Goal: Book appointment/travel/reservation

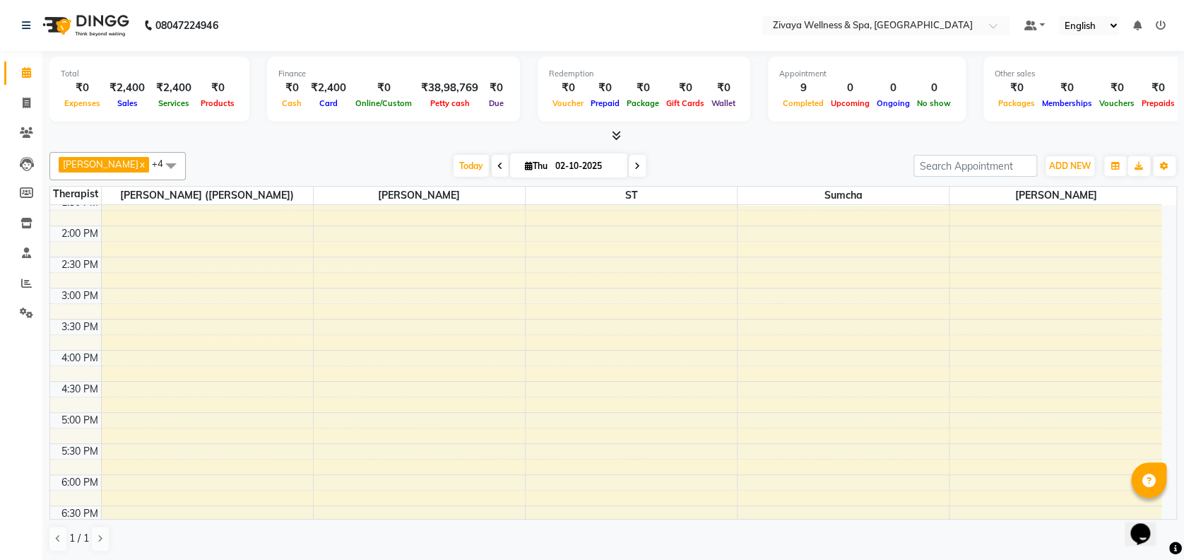
scroll to position [697, 0]
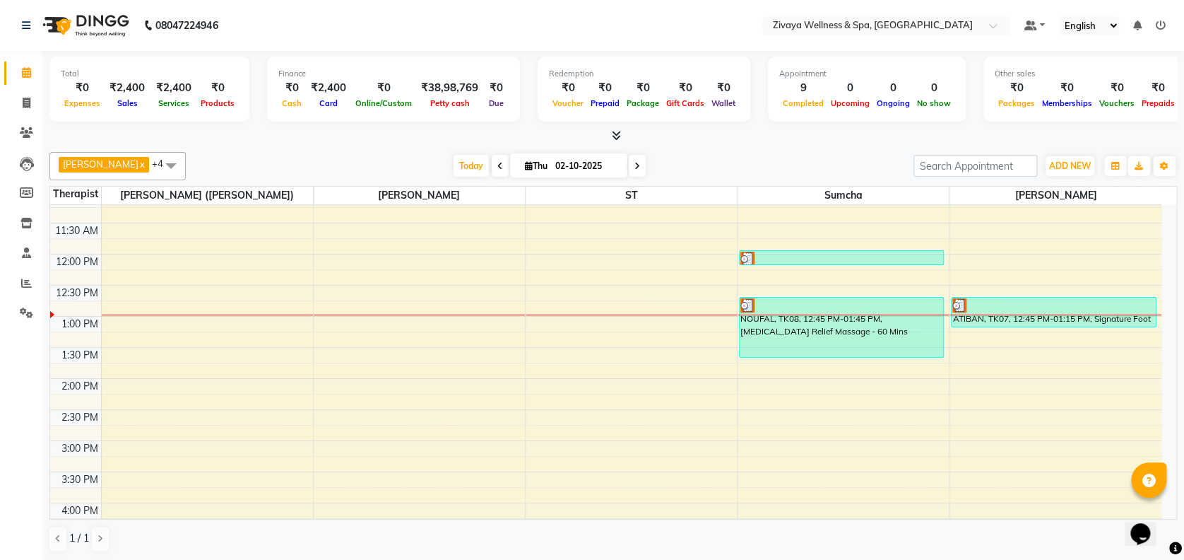
click at [959, 397] on div "12:00 AM 12:30 AM 1:00 AM 1:30 AM 2:00 AM 2:30 AM 3:00 AM 3:30 AM 4:00 AM 4:30 …" at bounding box center [605, 254] width 1111 height 1492
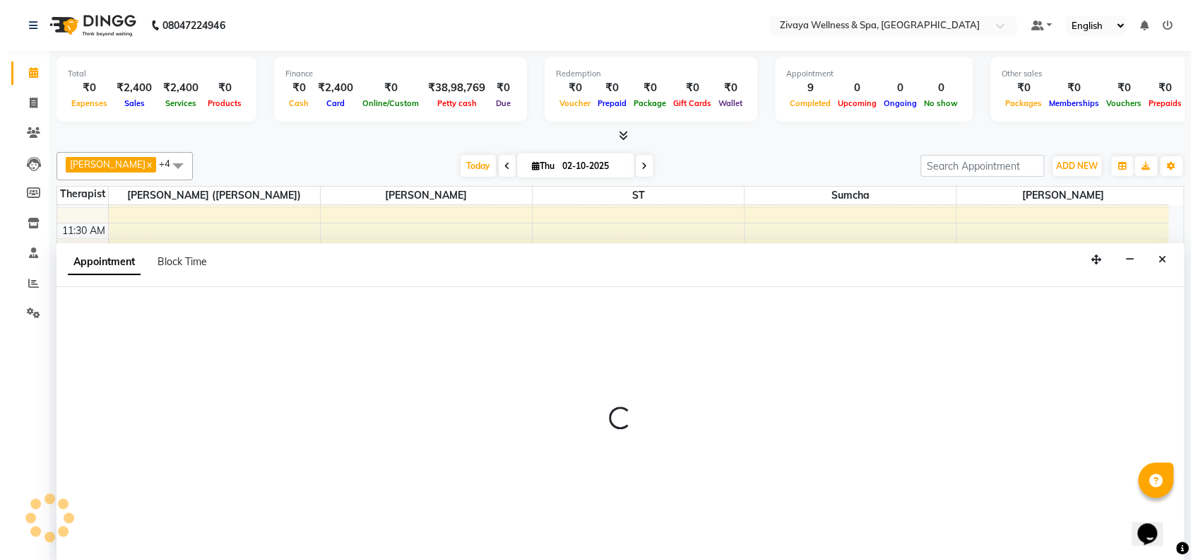
scroll to position [0, 0]
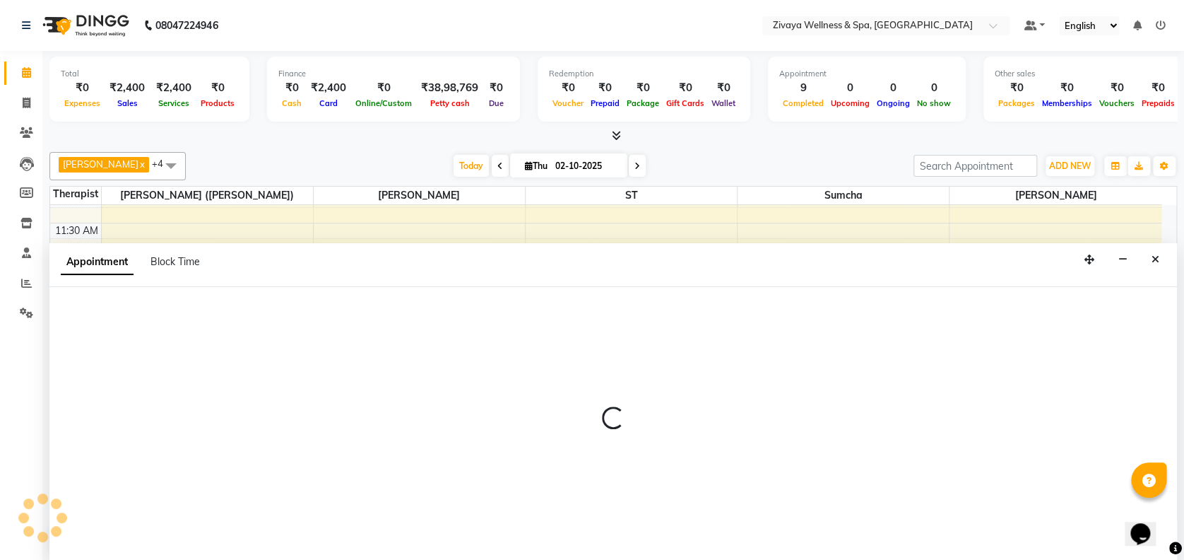
select select "93363"
select select "855"
select select "tentative"
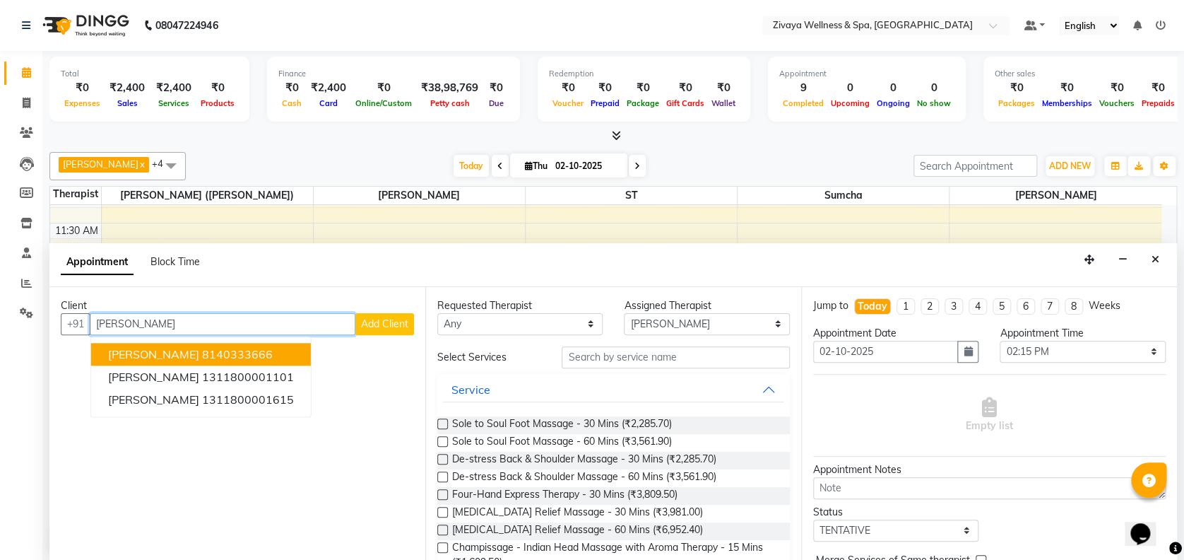
type input "[PERSON_NAME]"
click at [381, 322] on span "Add Client" at bounding box center [384, 323] width 47 height 13
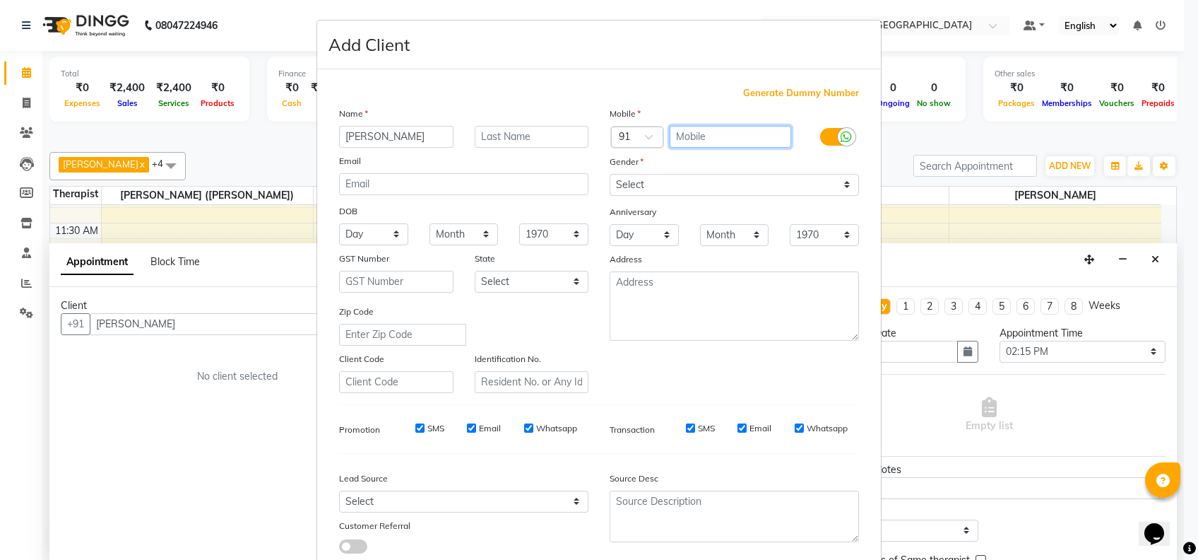
click at [712, 136] on input "text" at bounding box center [731, 137] width 122 height 22
type input "9692310345"
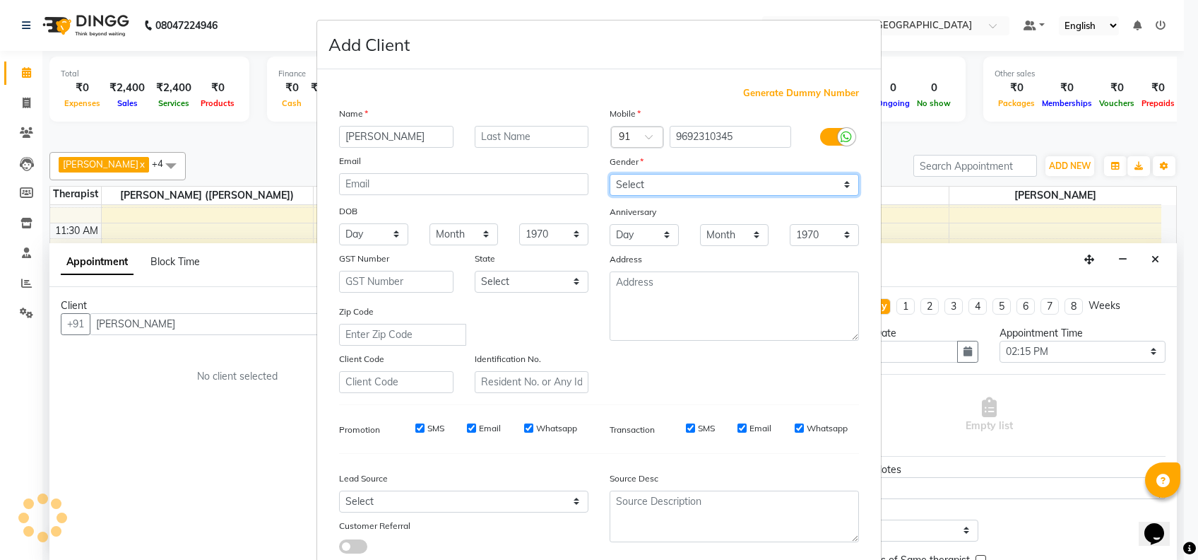
click at [715, 177] on select "Select [DEMOGRAPHIC_DATA] [DEMOGRAPHIC_DATA] Other Prefer Not To Say" at bounding box center [734, 185] width 249 height 22
select select "[DEMOGRAPHIC_DATA]"
click at [610, 174] on select "Select [DEMOGRAPHIC_DATA] [DEMOGRAPHIC_DATA] Other Prefer Not To Say" at bounding box center [734, 185] width 249 height 22
click at [795, 425] on input "Whatsapp" at bounding box center [799, 427] width 9 height 9
checkbox input "false"
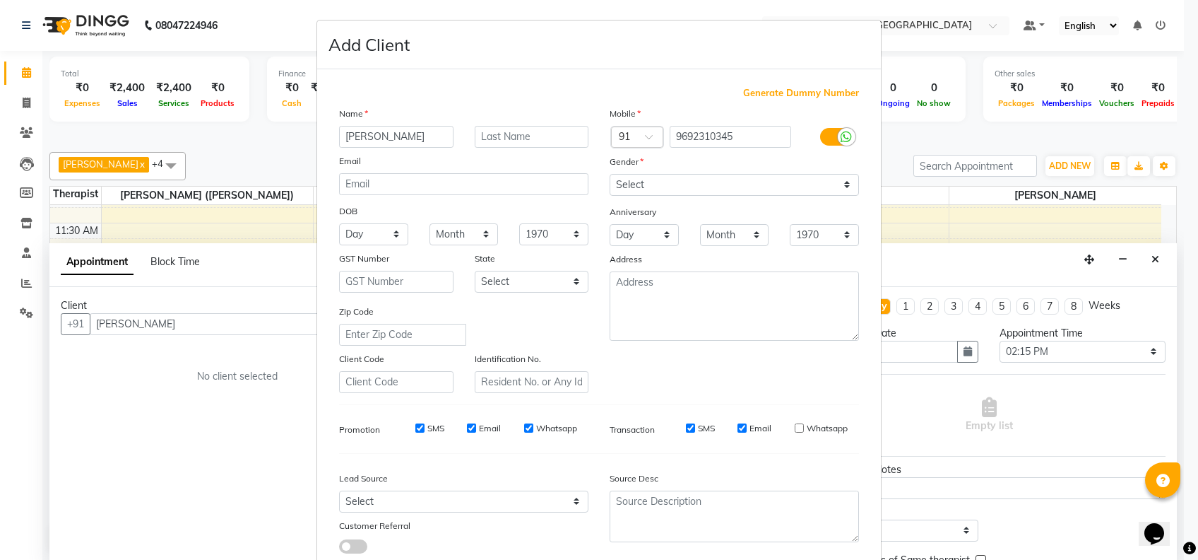
click at [738, 427] on input "Email" at bounding box center [742, 427] width 9 height 9
checkbox input "false"
click at [524, 425] on input "Whatsapp" at bounding box center [528, 427] width 9 height 9
checkbox input "false"
click at [467, 430] on input "Email" at bounding box center [471, 427] width 9 height 9
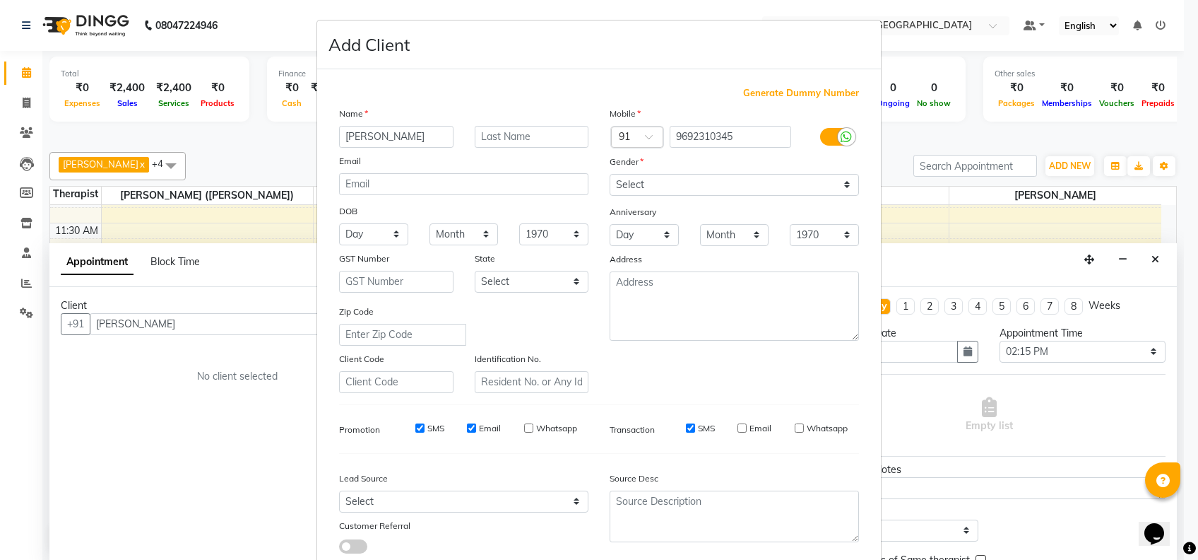
checkbox input "false"
click at [415, 425] on input "SMS" at bounding box center [419, 427] width 9 height 9
checkbox input "false"
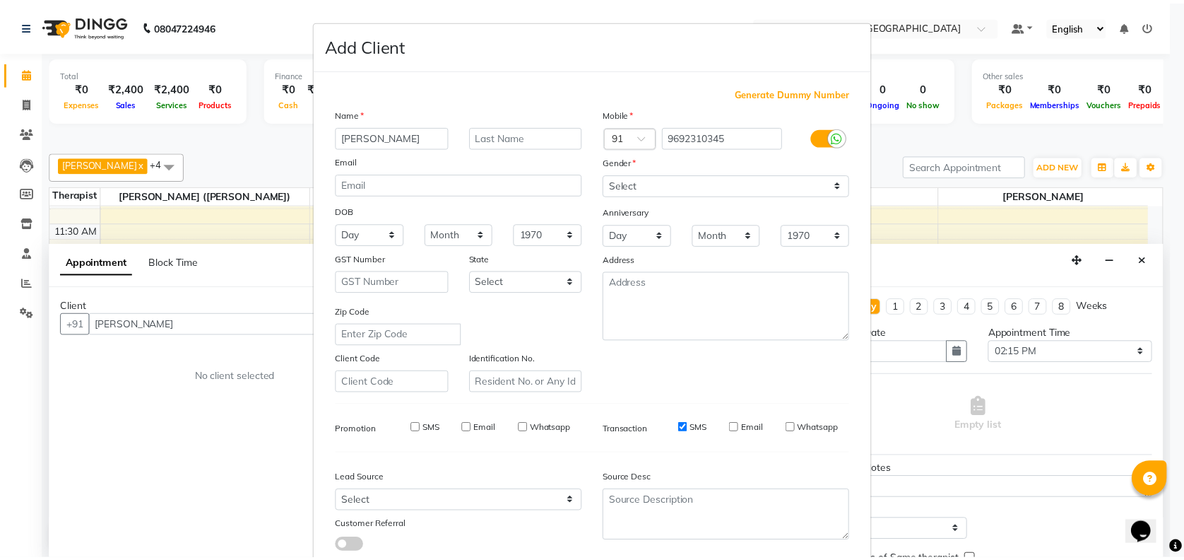
scroll to position [90, 0]
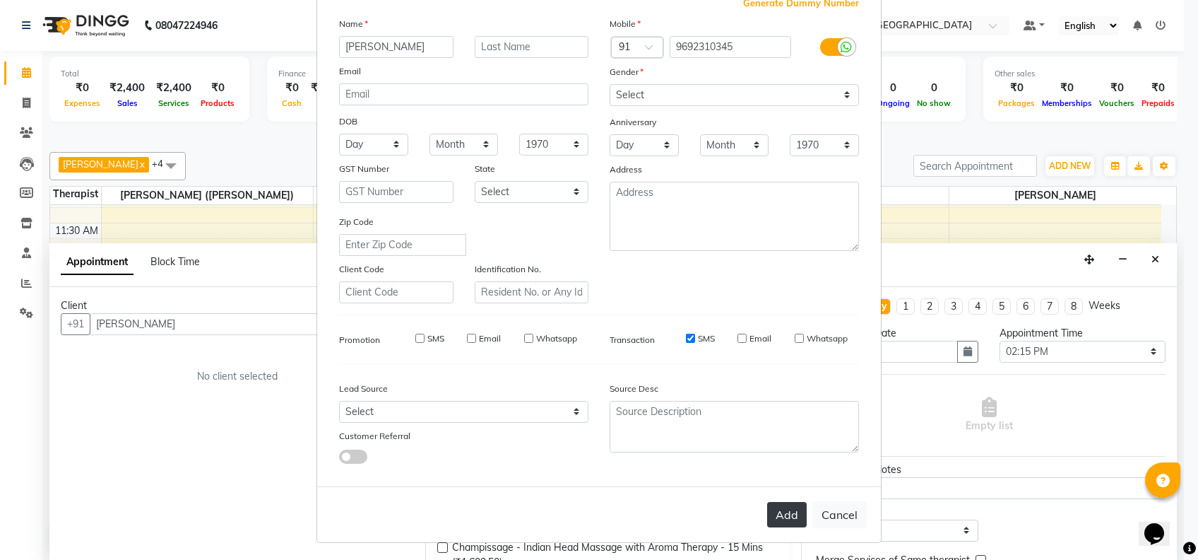
click at [780, 509] on button "Add" at bounding box center [787, 514] width 40 height 25
type input "9692310345"
select select
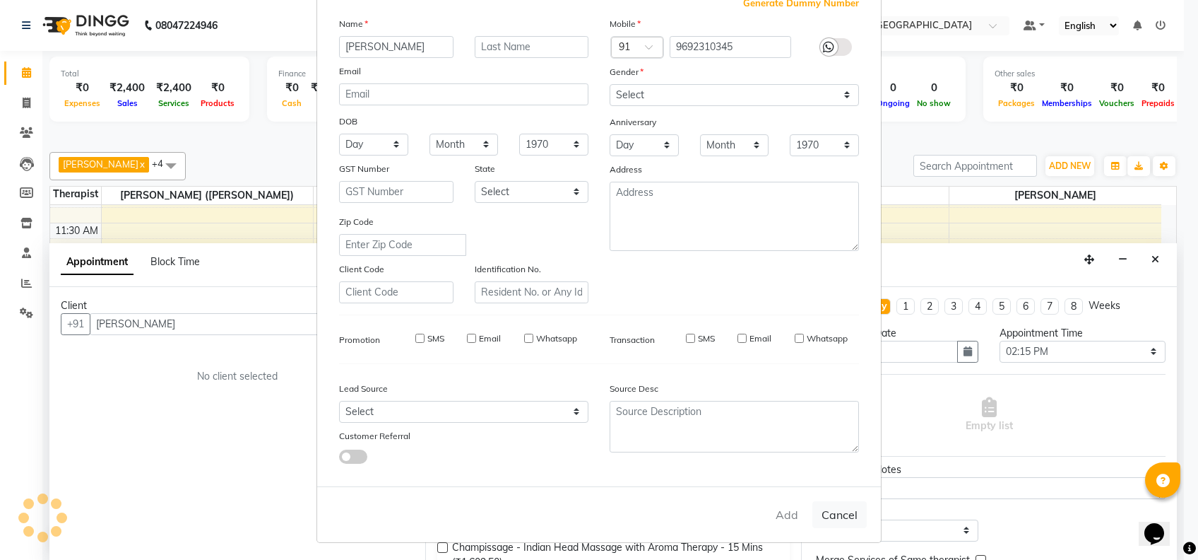
select select
checkbox input "false"
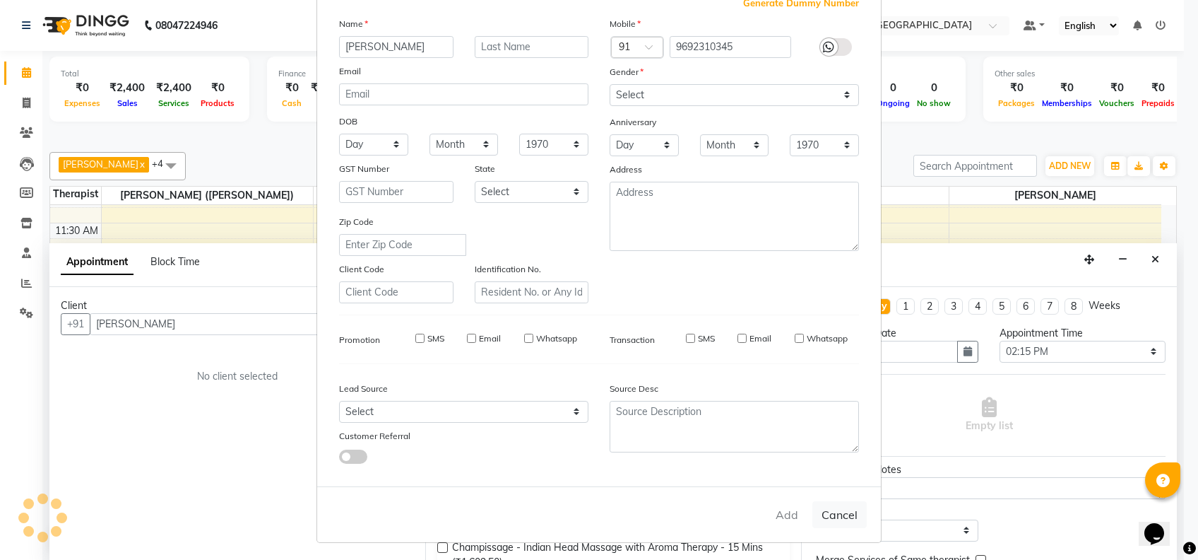
checkbox input "false"
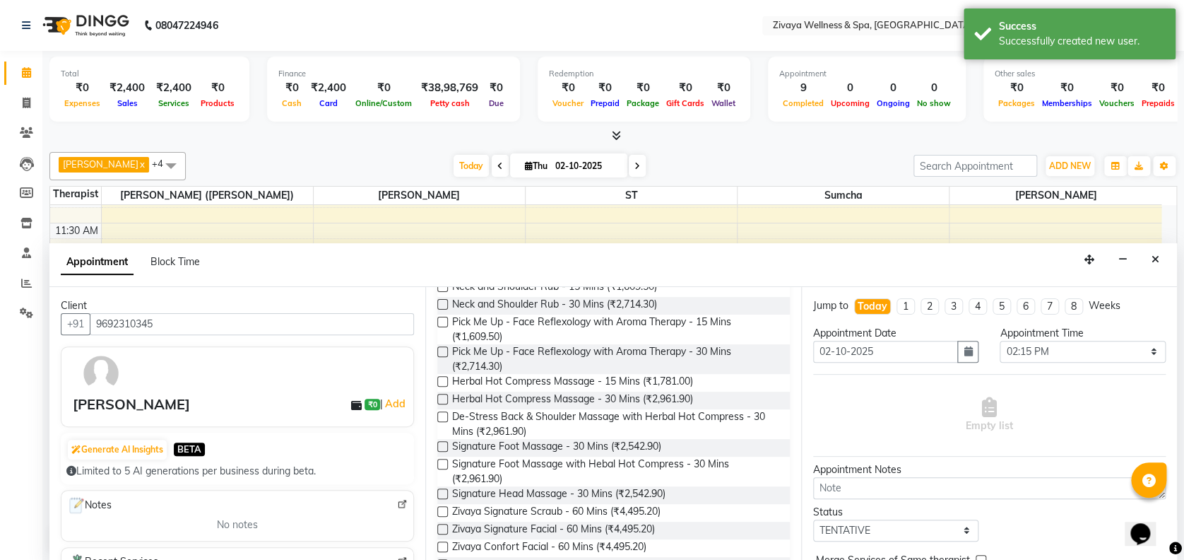
scroll to position [321, 0]
click at [445, 441] on label at bounding box center [442, 444] width 11 height 11
click at [445, 442] on input "checkbox" at bounding box center [441, 446] width 9 height 9
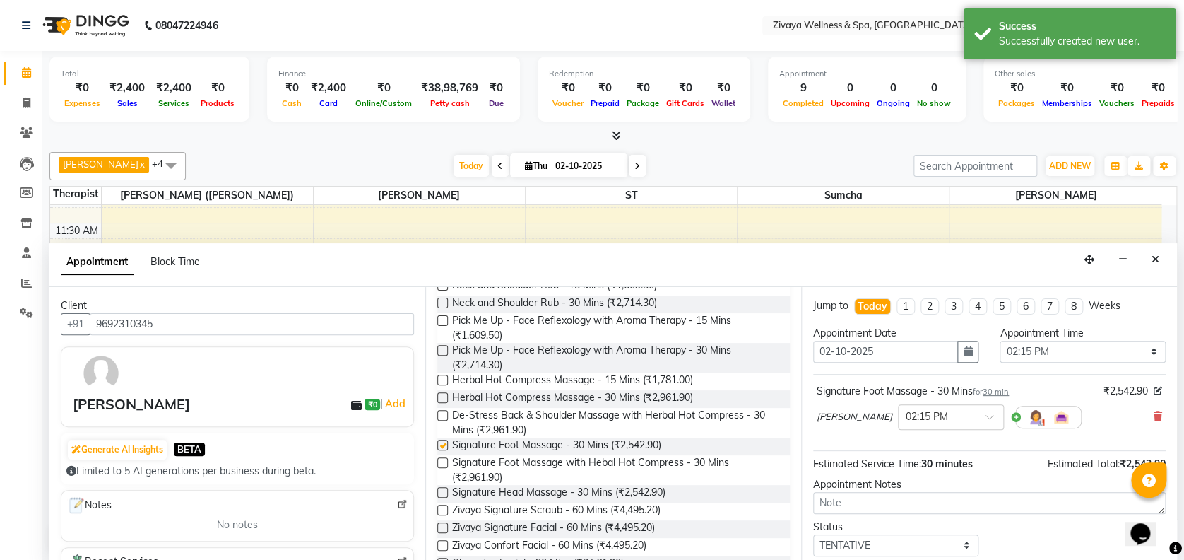
checkbox input "false"
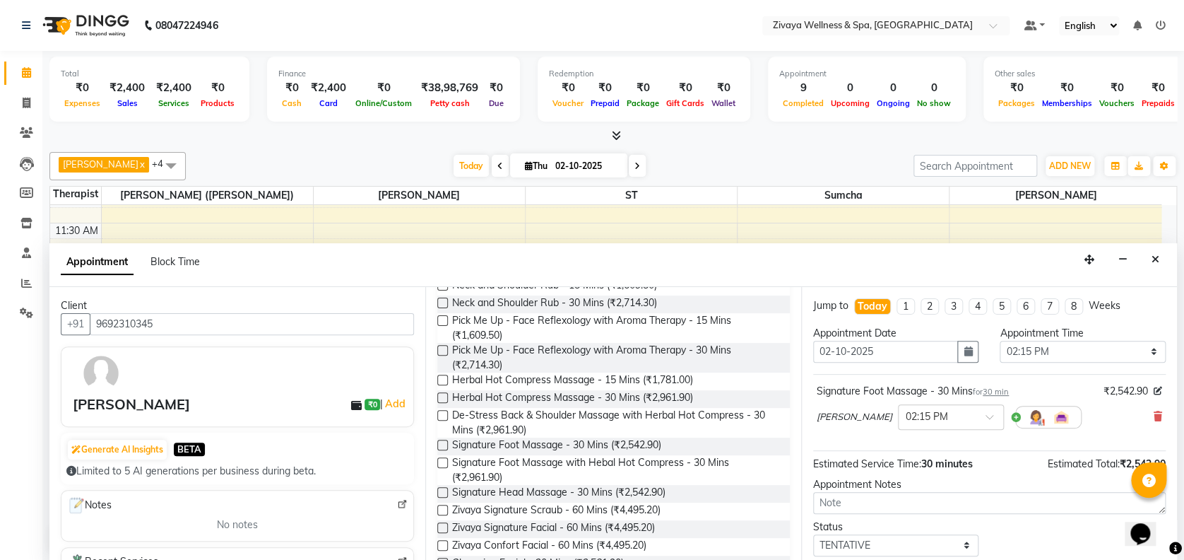
scroll to position [83, 0]
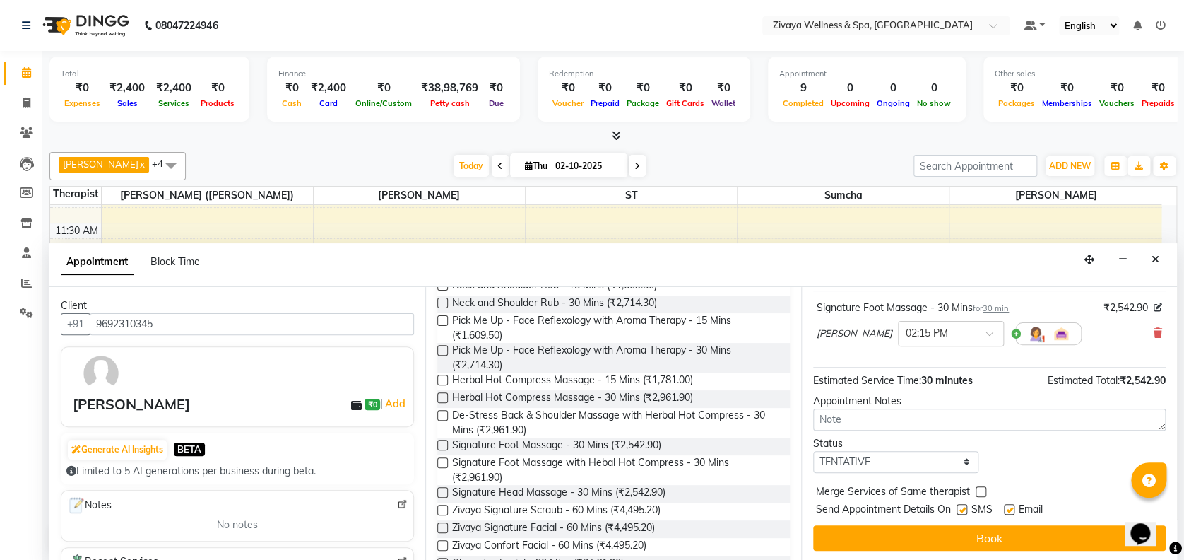
click at [1010, 505] on label at bounding box center [1009, 509] width 11 height 11
click at [1010, 506] on input "checkbox" at bounding box center [1008, 510] width 9 height 9
checkbox input "false"
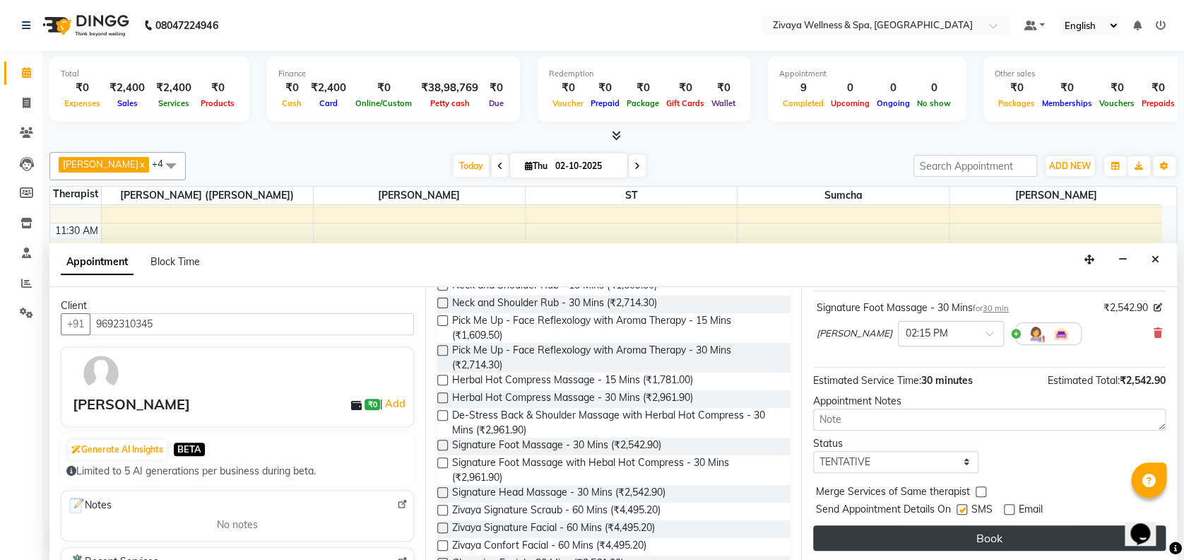
click at [993, 526] on button "Book" at bounding box center [989, 537] width 353 height 25
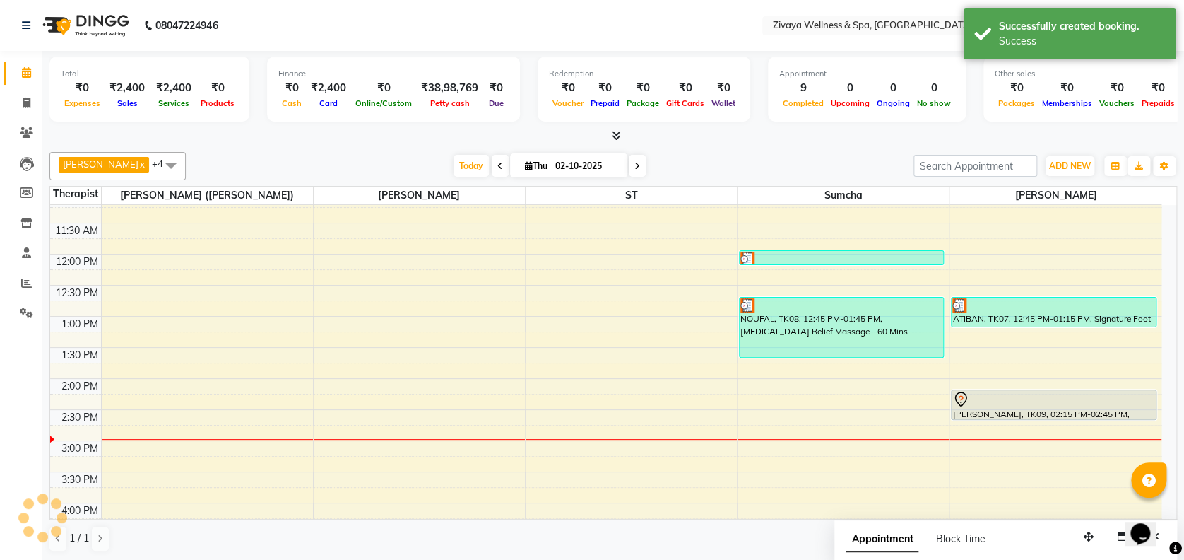
scroll to position [0, 0]
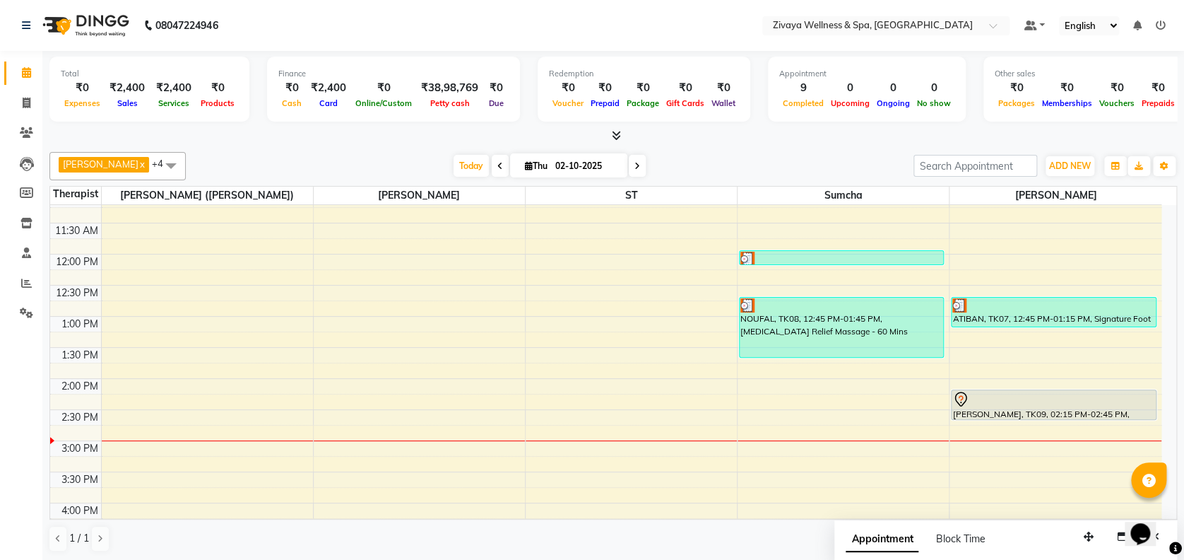
click at [172, 167] on span at bounding box center [171, 165] width 28 height 27
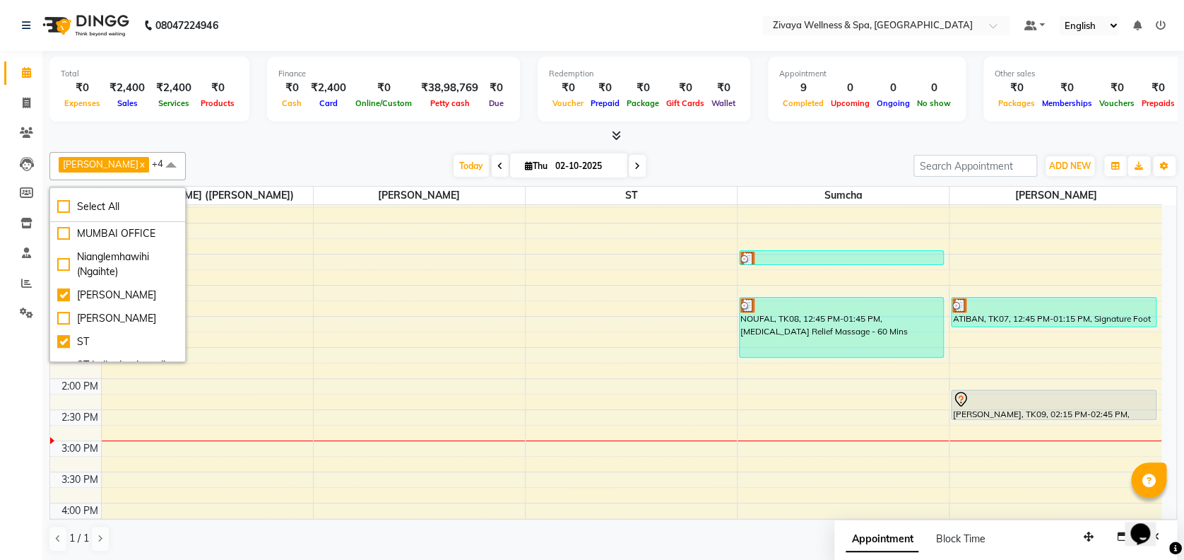
scroll to position [90, 0]
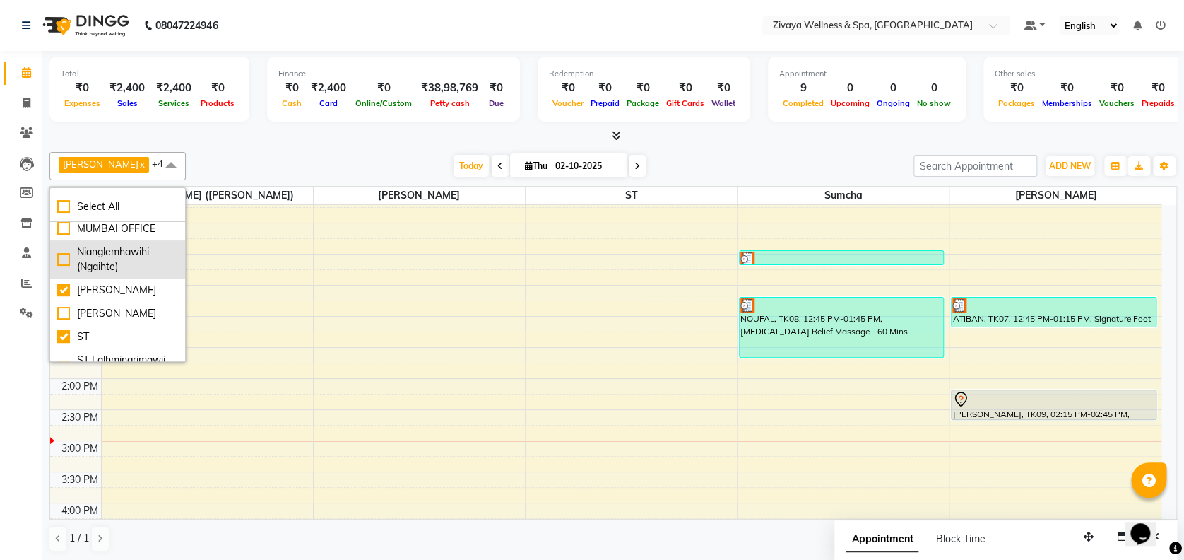
click at [147, 270] on div "Nianglemhawihi (Ngaihte)" at bounding box center [117, 259] width 121 height 30
checkbox input "true"
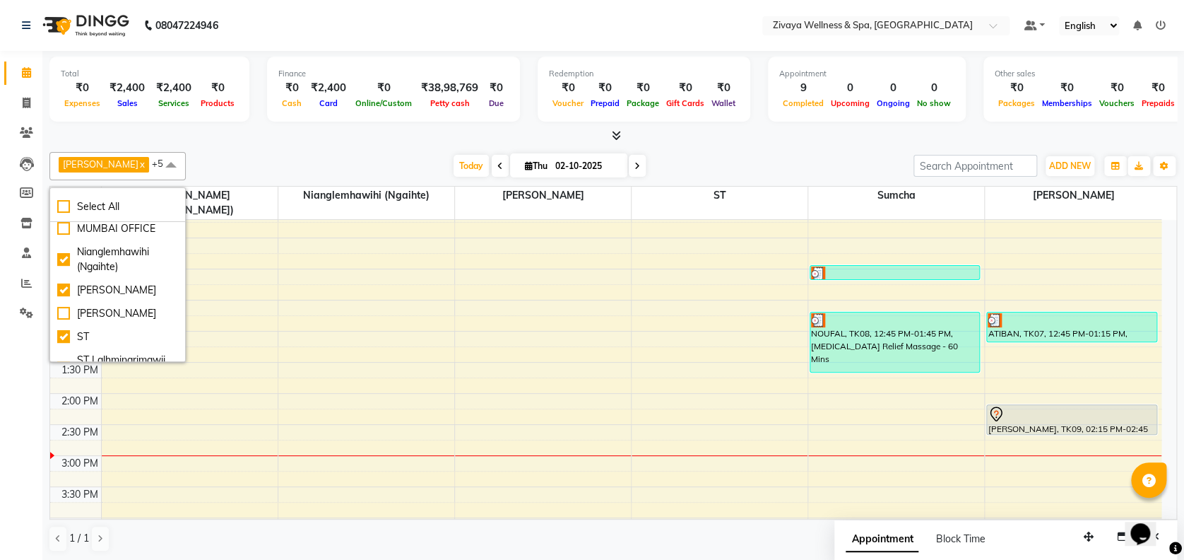
click at [173, 170] on span at bounding box center [171, 165] width 28 height 27
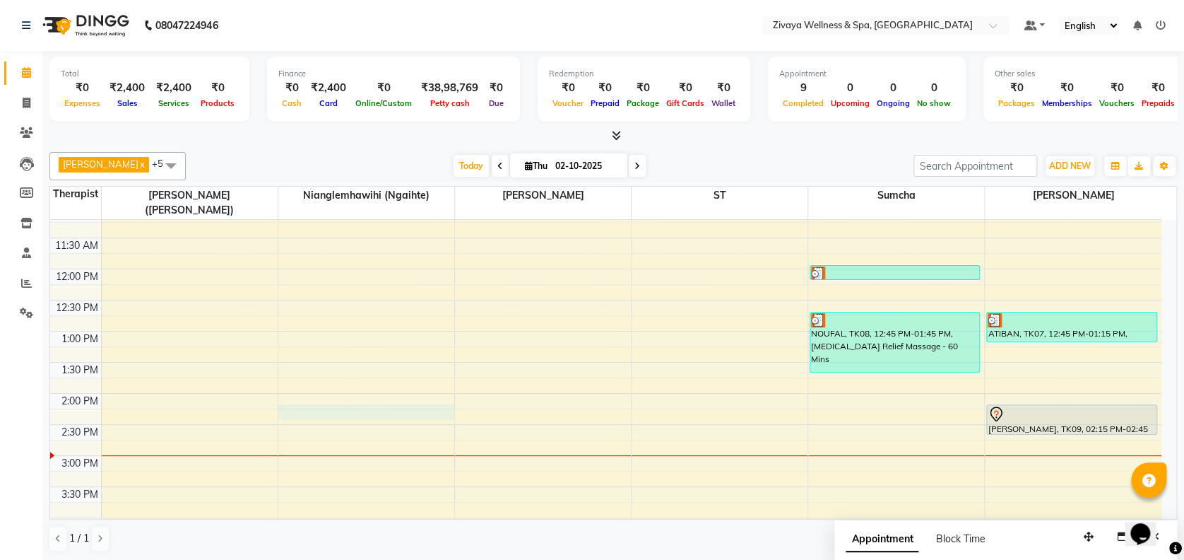
click at [286, 403] on div "12:00 AM 12:30 AM 1:00 AM 1:30 AM 2:00 AM 2:30 AM 3:00 AM 3:30 AM 4:00 AM 4:30 …" at bounding box center [605, 269] width 1111 height 1492
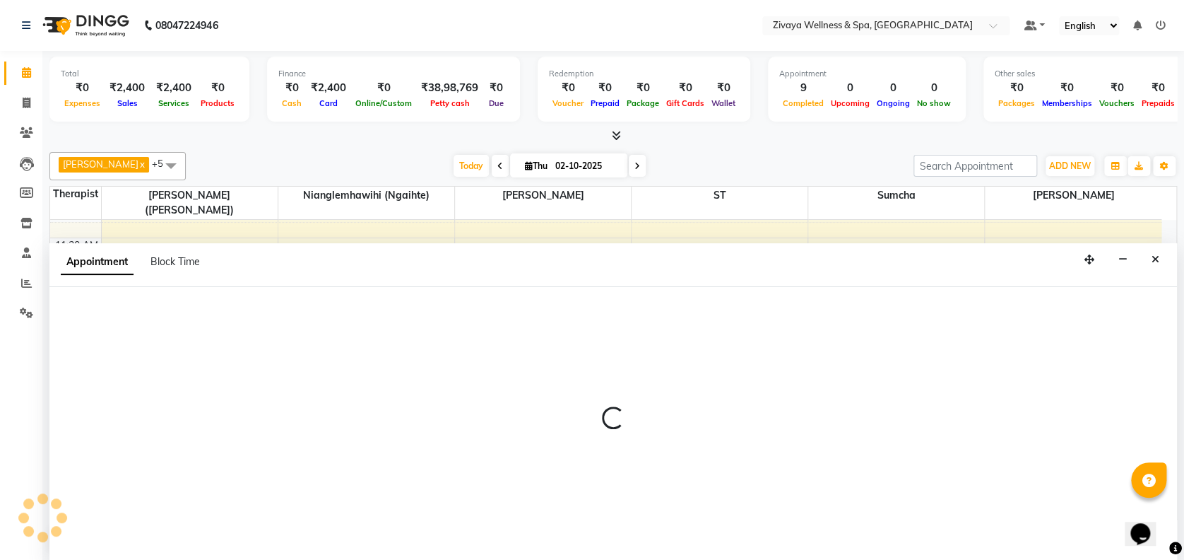
scroll to position [0, 0]
select select "58858"
select select "855"
select select "tentative"
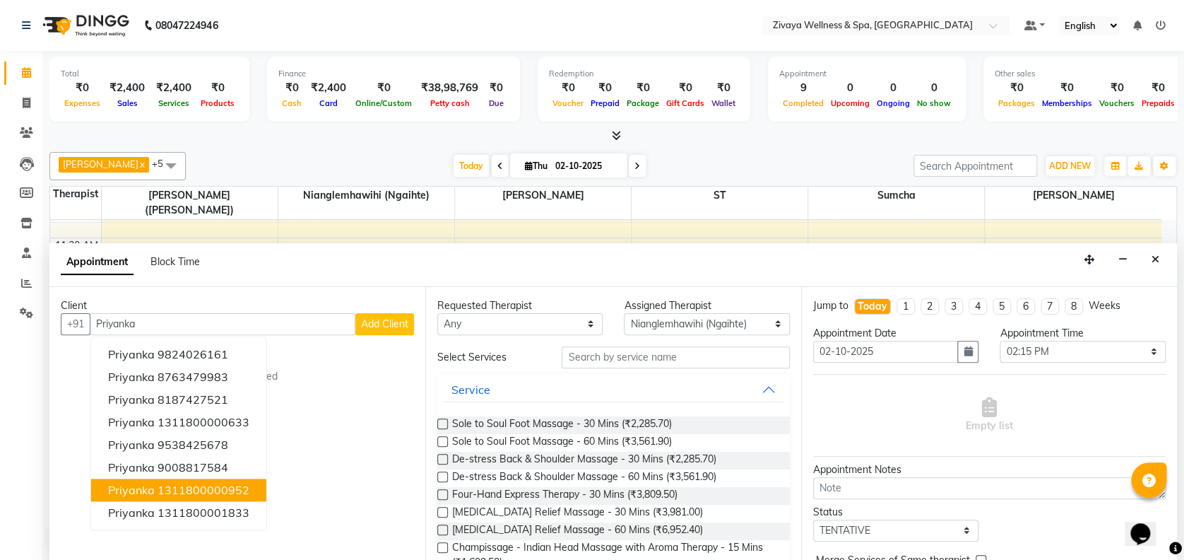
click at [220, 489] on ngb-highlight "1311800000952" at bounding box center [204, 490] width 92 height 14
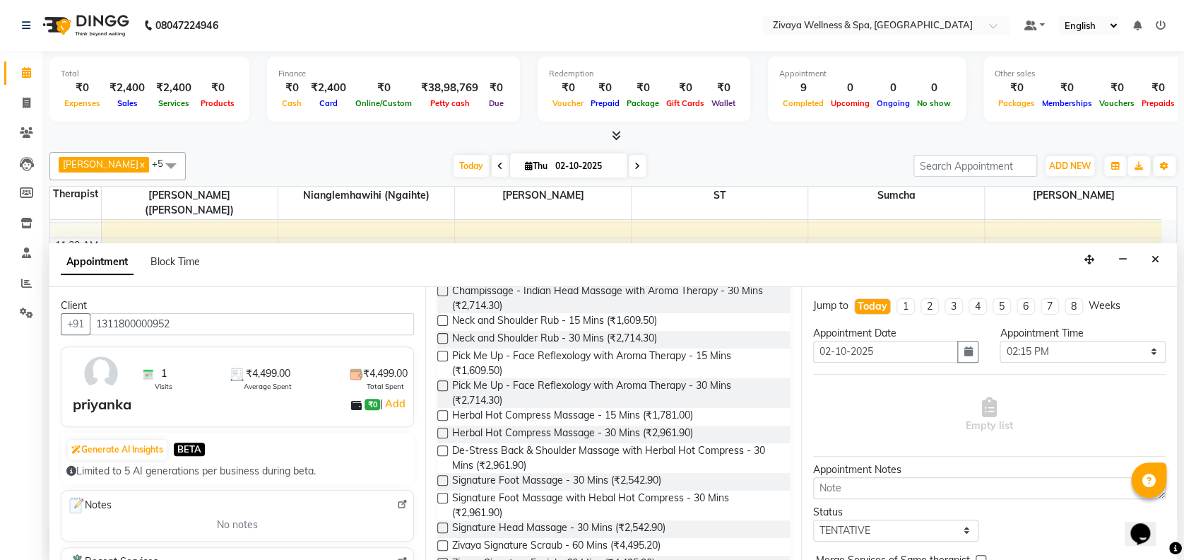
scroll to position [288, 0]
type input "1311800000952"
click at [442, 480] on label at bounding box center [442, 478] width 11 height 11
click at [442, 480] on input "checkbox" at bounding box center [441, 480] width 9 height 9
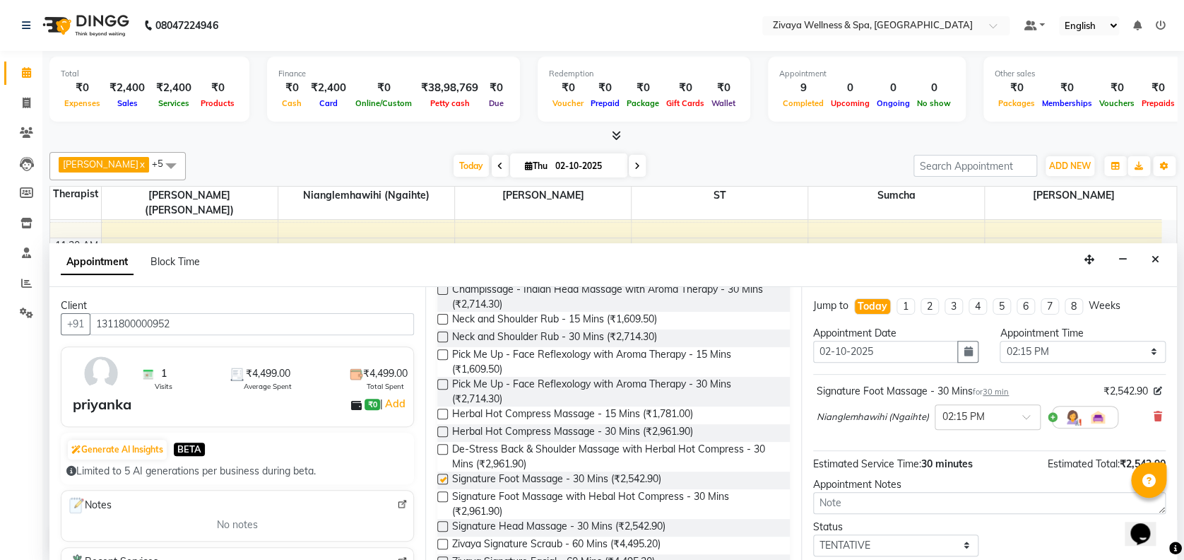
checkbox input "false"
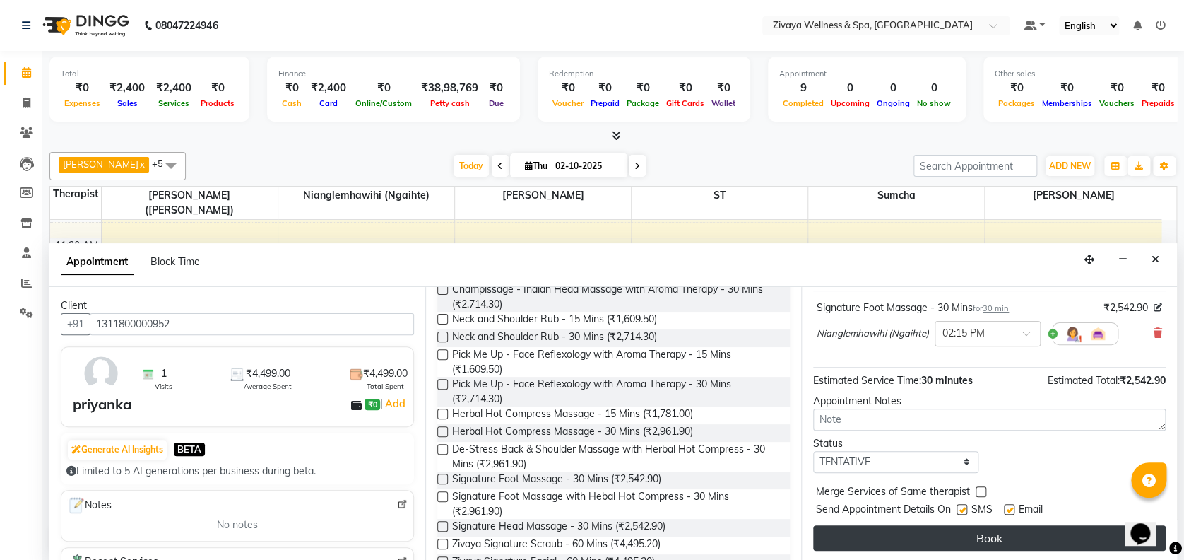
click at [990, 534] on button "Book" at bounding box center [989, 537] width 353 height 25
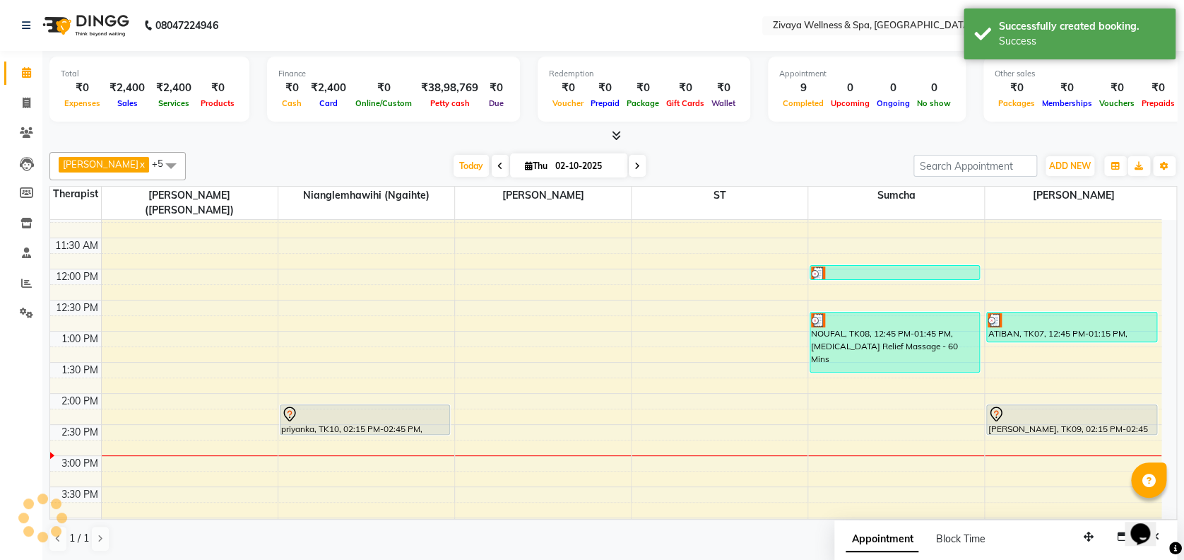
scroll to position [0, 0]
click at [103, 395] on div "12:00 AM 12:30 AM 1:00 AM 1:30 AM 2:00 AM 2:30 AM 3:00 AM 3:30 AM 4:00 AM 4:30 …" at bounding box center [605, 269] width 1111 height 1492
select select "58850"
select select "tentative"
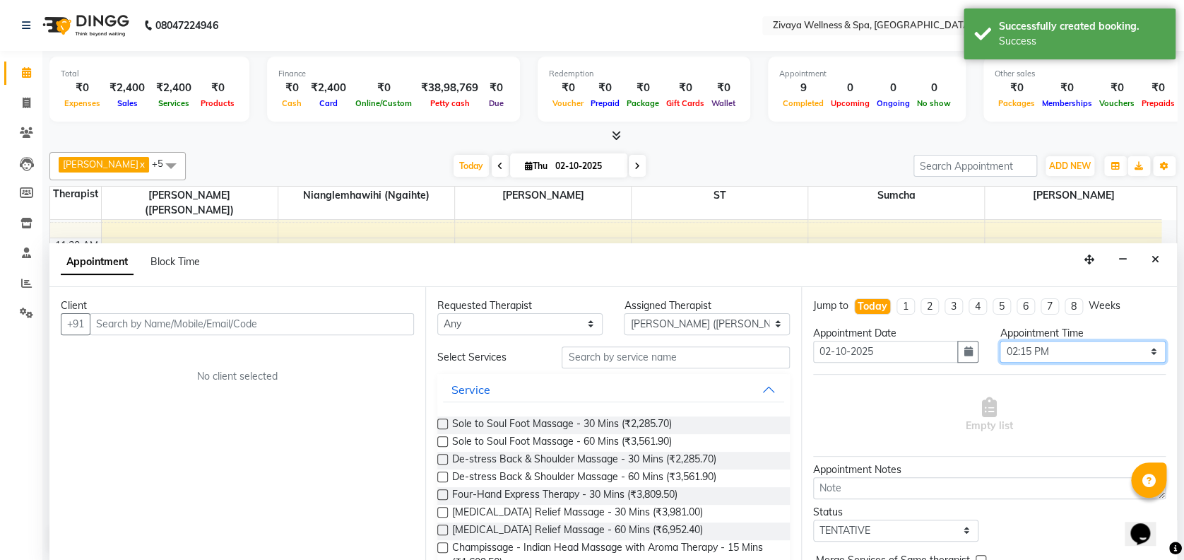
click at [1135, 346] on select "Select 12:00 AM 12:15 AM 12:30 AM 12:45 AM 01:00 AM 01:15 AM 01:30 AM 01:45 AM …" at bounding box center [1082, 352] width 165 height 22
select select "870"
click at [1000, 341] on select "Select 12:00 AM 12:15 AM 12:30 AM 12:45 AM 01:00 AM 01:15 AM 01:30 AM 01:45 AM …" at bounding box center [1082, 352] width 165 height 22
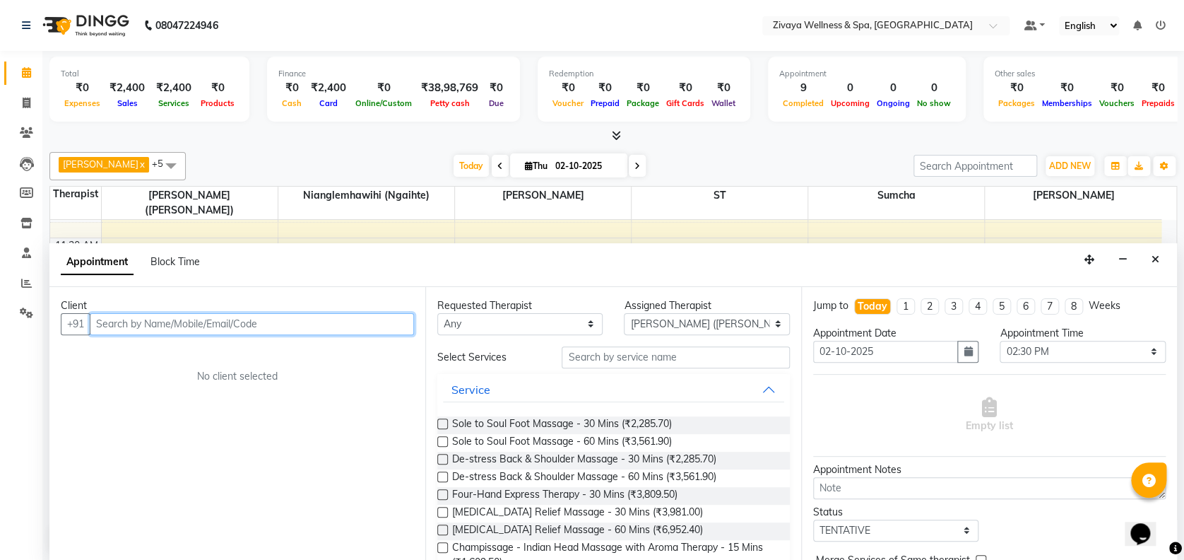
click at [341, 327] on input "text" at bounding box center [252, 324] width 324 height 22
type input "8827477490"
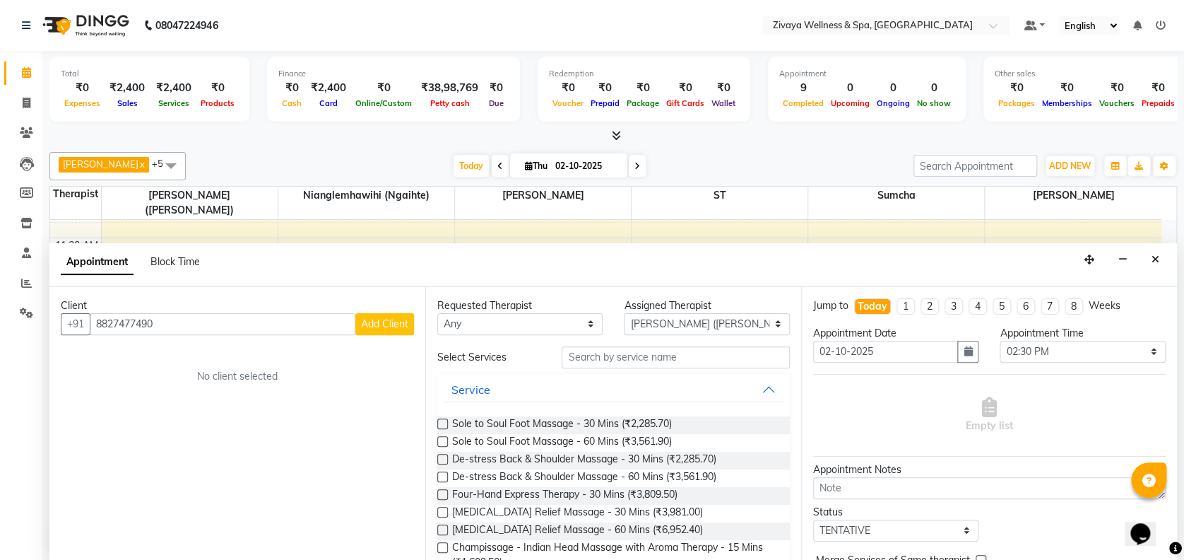
click at [381, 328] on button "Add Client" at bounding box center [384, 324] width 59 height 22
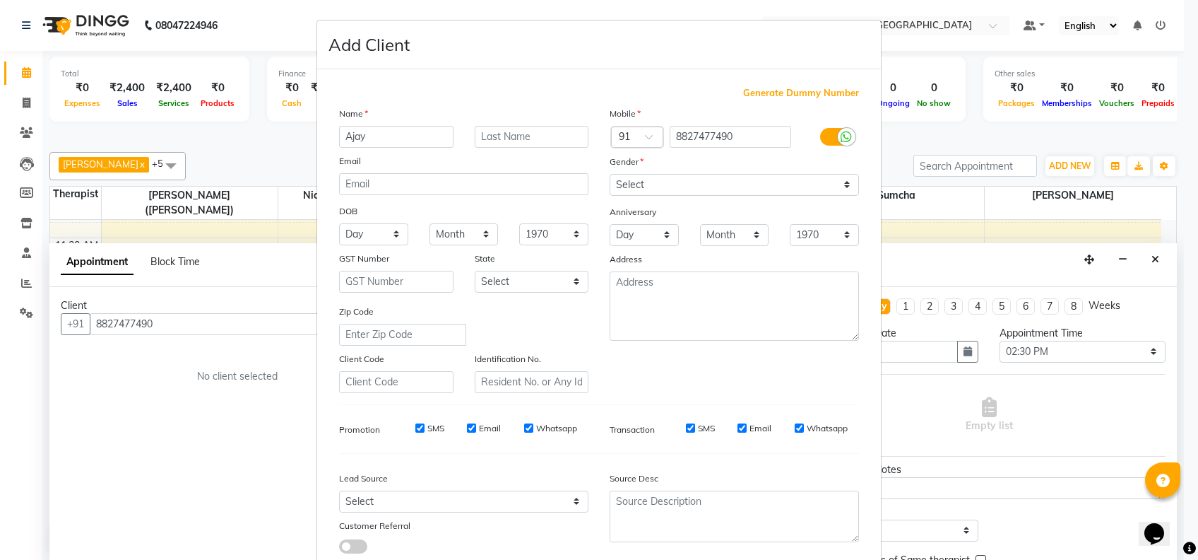
type input "Ajay"
click at [689, 184] on select "Select [DEMOGRAPHIC_DATA] [DEMOGRAPHIC_DATA] Other Prefer Not To Say" at bounding box center [734, 185] width 249 height 22
select select "[DEMOGRAPHIC_DATA]"
click at [610, 174] on select "Select [DEMOGRAPHIC_DATA] [DEMOGRAPHIC_DATA] Other Prefer Not To Say" at bounding box center [734, 185] width 249 height 22
click at [795, 429] on input "Whatsapp" at bounding box center [799, 427] width 9 height 9
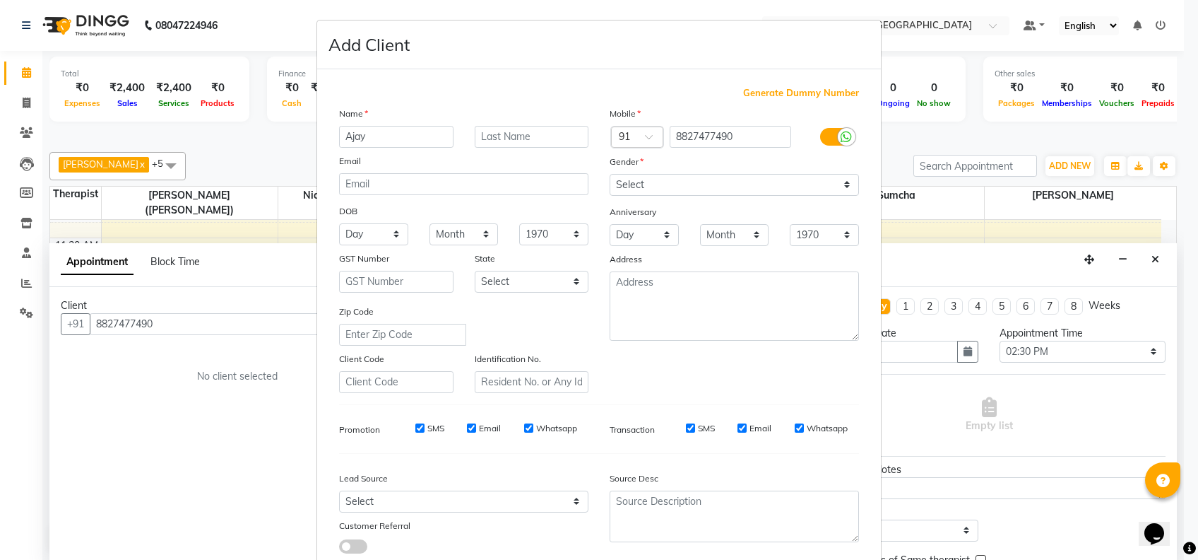
checkbox input "false"
click at [738, 427] on input "Email" at bounding box center [742, 427] width 9 height 9
checkbox input "false"
click at [524, 423] on input "Whatsapp" at bounding box center [528, 427] width 9 height 9
checkbox input "false"
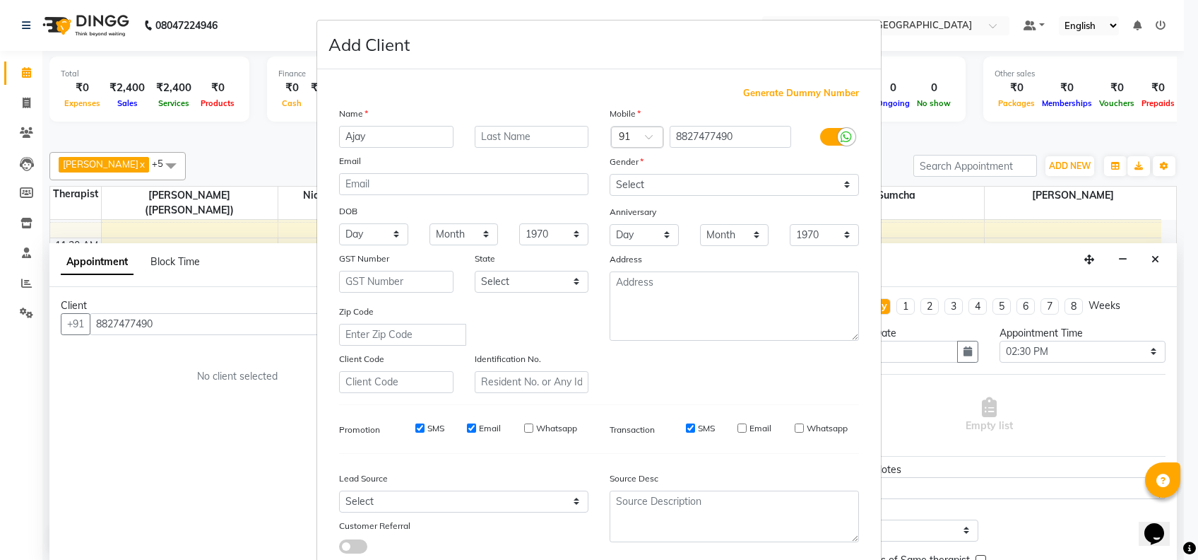
click at [467, 428] on input "Email" at bounding box center [471, 427] width 9 height 9
checkbox input "false"
click at [415, 425] on input "SMS" at bounding box center [419, 427] width 9 height 9
checkbox input "false"
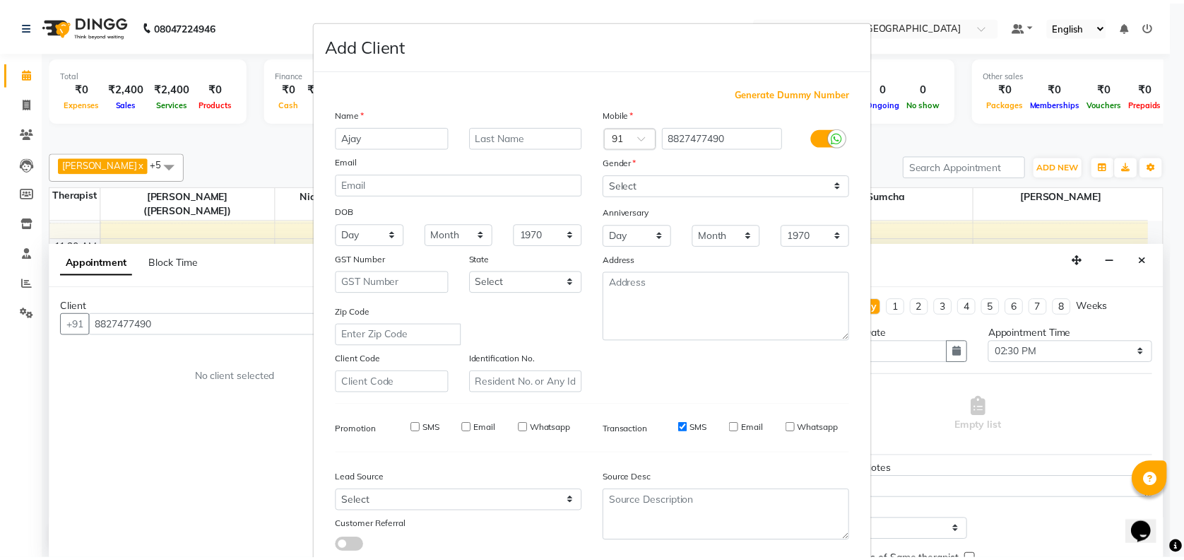
scroll to position [90, 0]
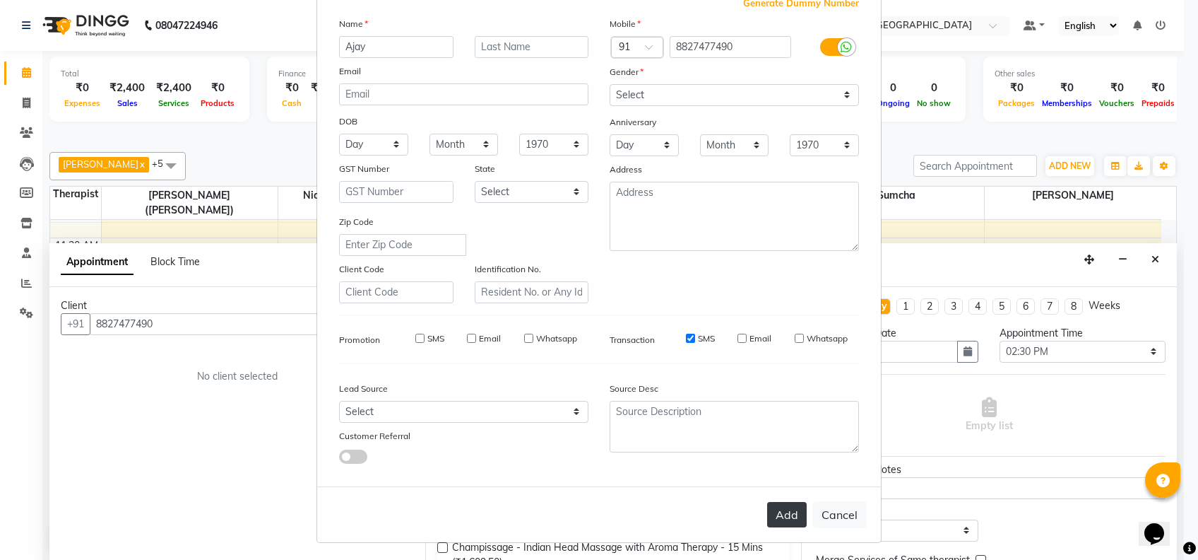
click at [776, 504] on button "Add" at bounding box center [787, 514] width 40 height 25
select select
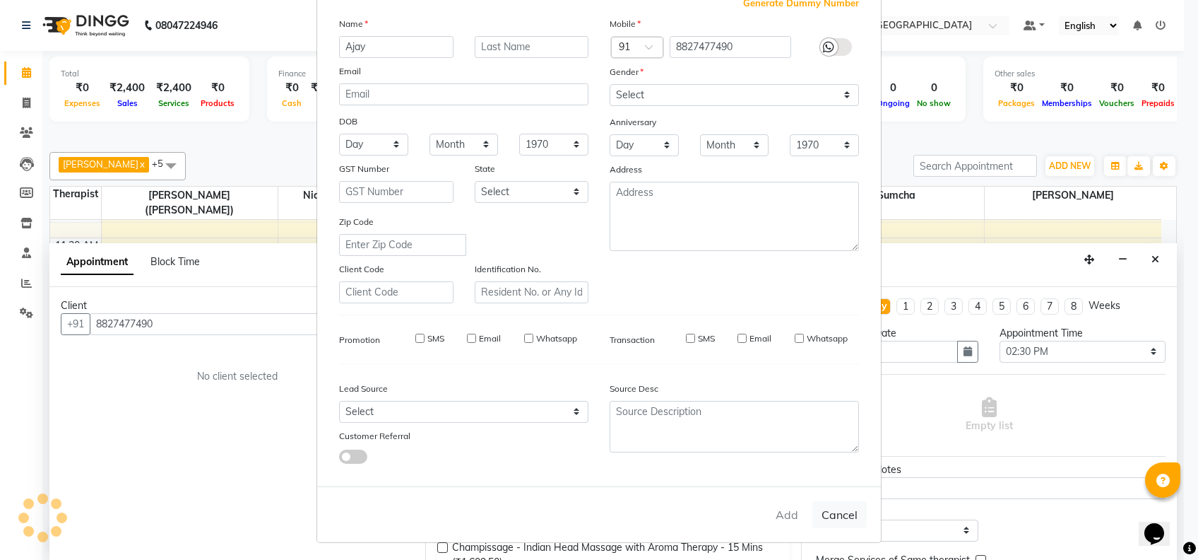
select select
checkbox input "false"
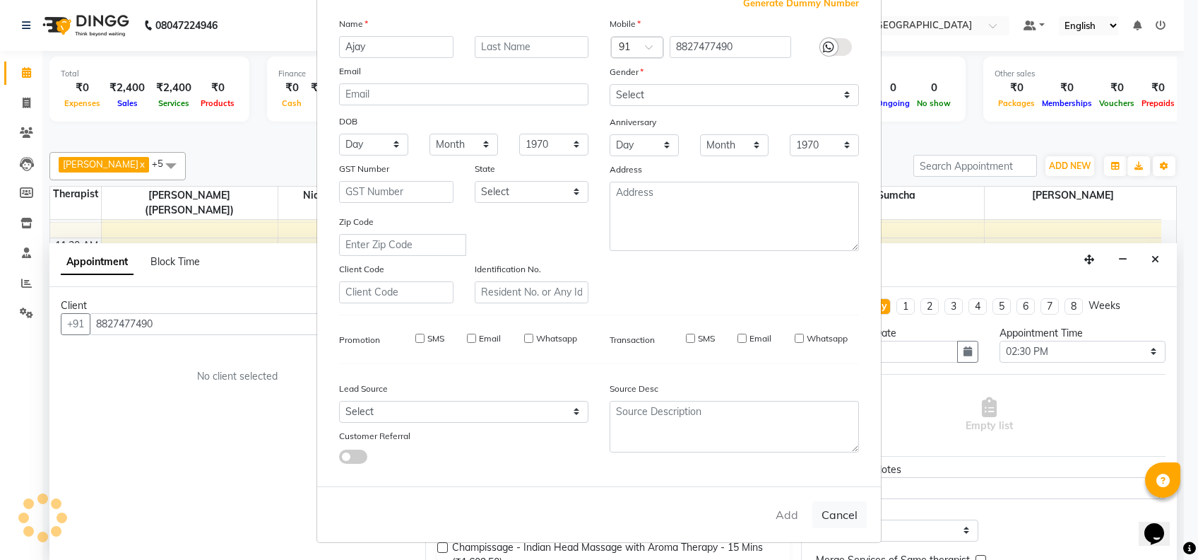
checkbox input "false"
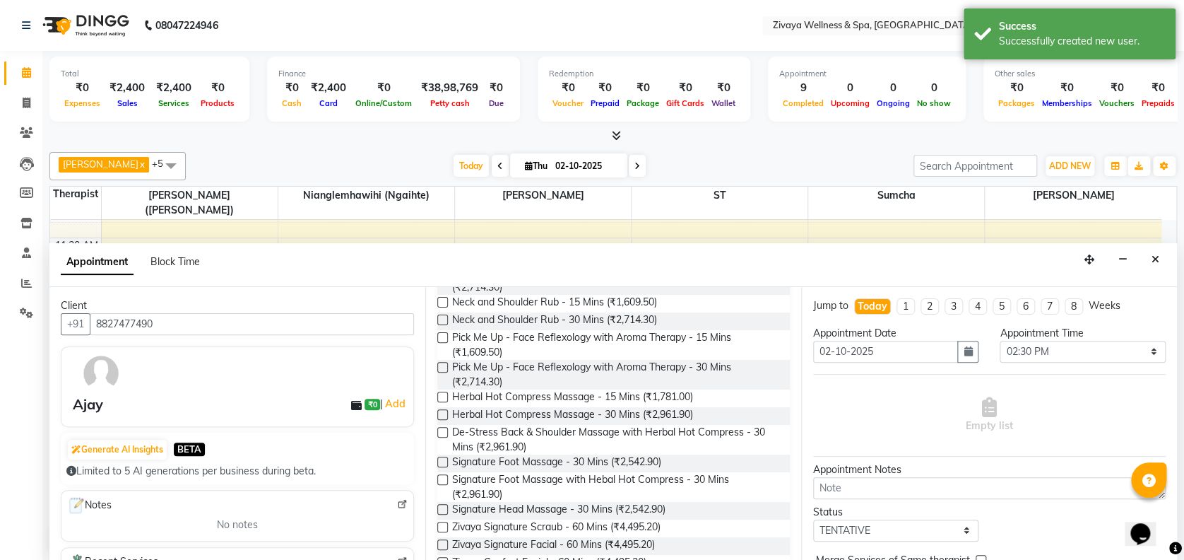
scroll to position [305, 0]
click at [441, 462] on label at bounding box center [442, 461] width 11 height 11
click at [441, 462] on input "checkbox" at bounding box center [441, 462] width 9 height 9
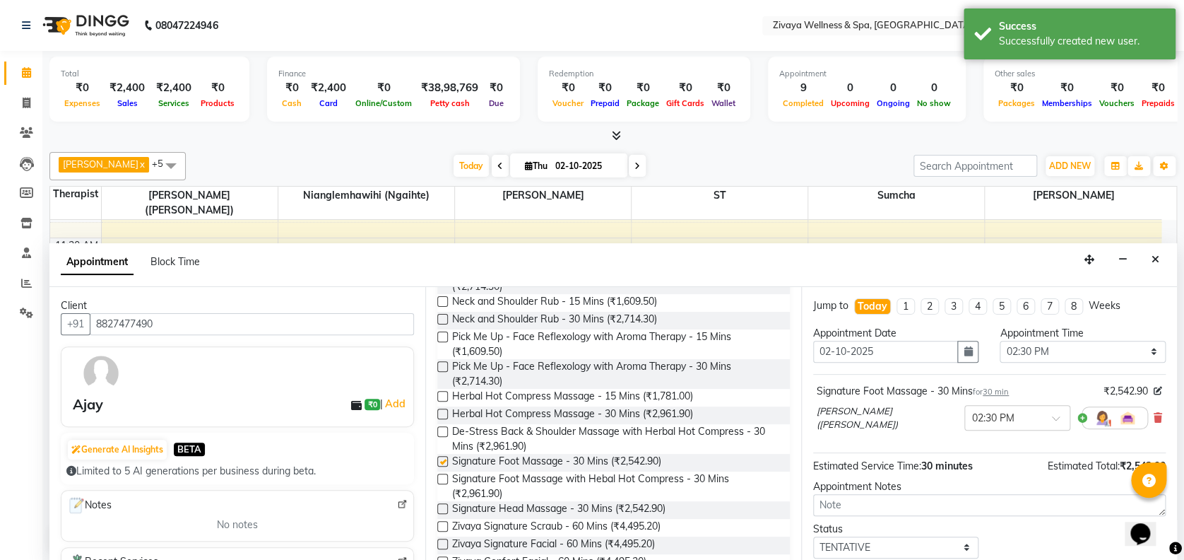
checkbox input "false"
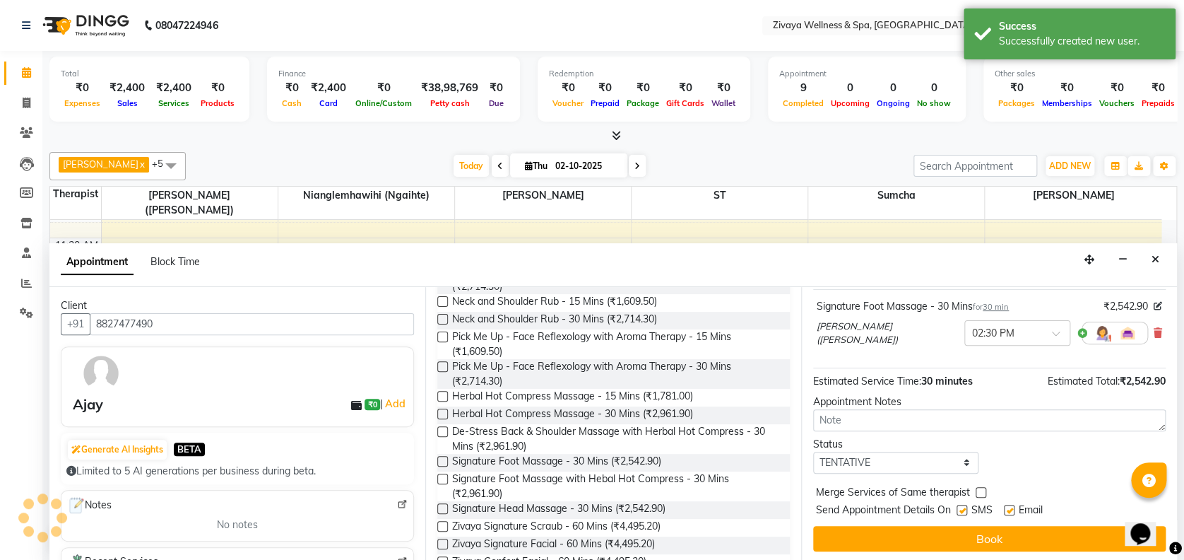
click at [1008, 507] on label at bounding box center [1009, 509] width 11 height 11
click at [1008, 507] on input "checkbox" at bounding box center [1008, 511] width 9 height 9
checkbox input "false"
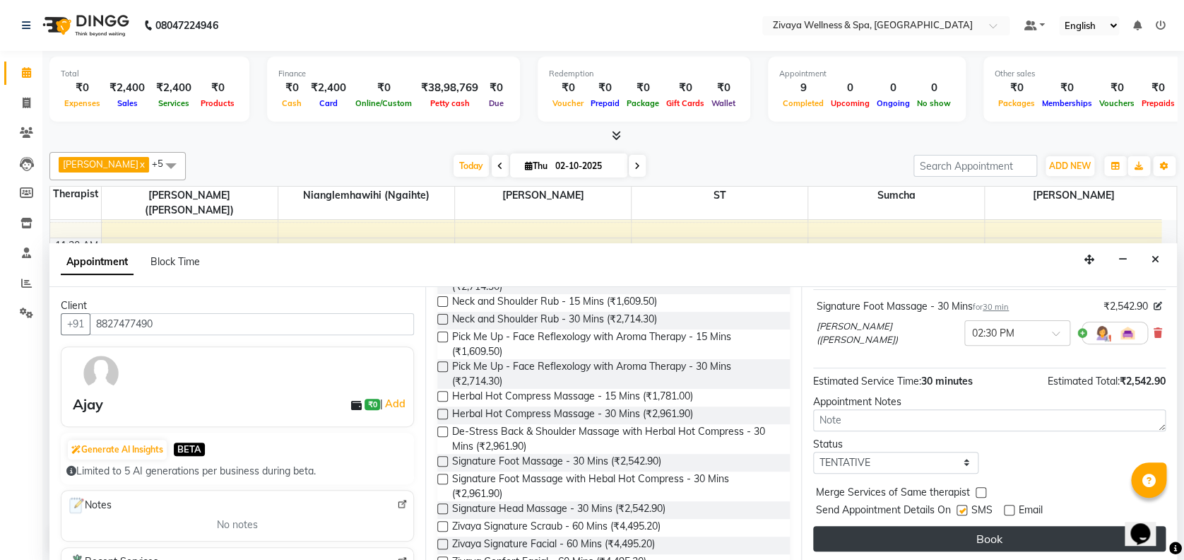
click at [976, 533] on button "Book" at bounding box center [989, 538] width 353 height 25
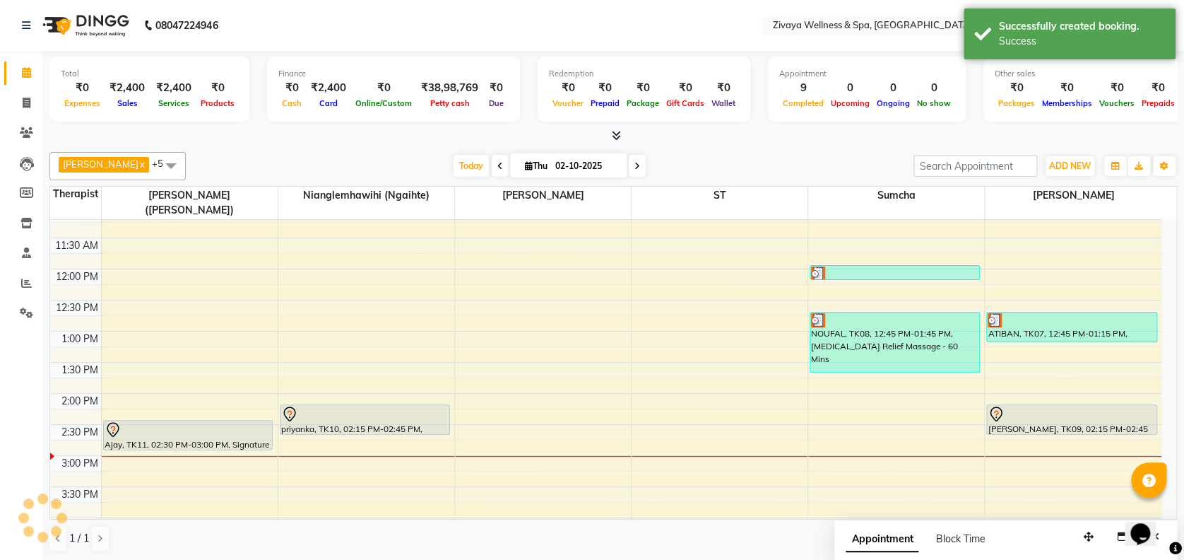
scroll to position [0, 0]
